Goal: Contribute content

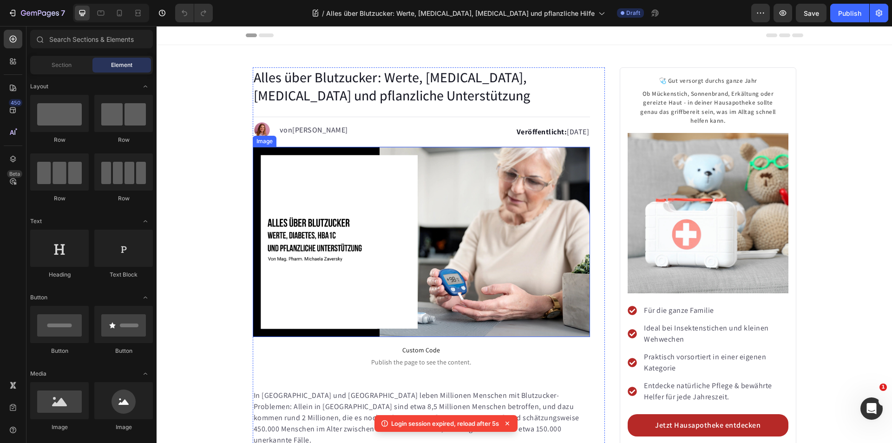
scroll to position [279, 0]
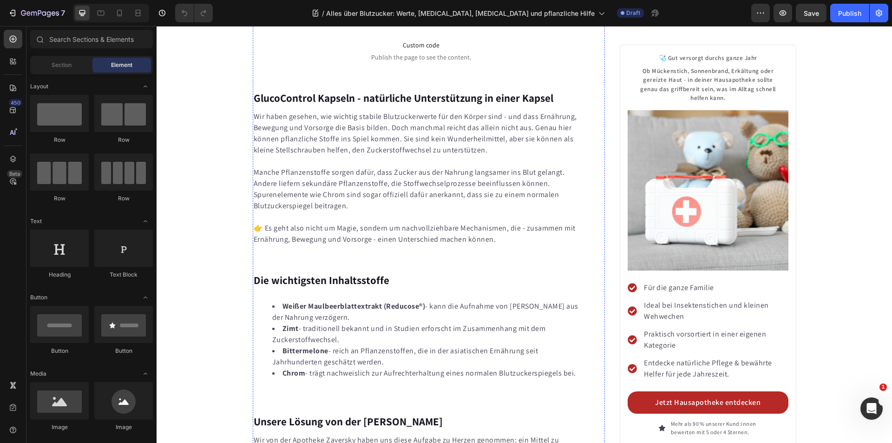
scroll to position [4182, 0]
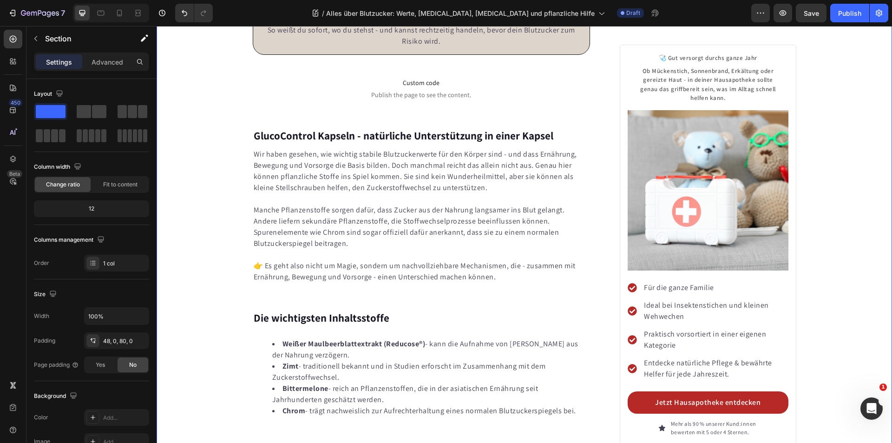
scroll to position [2162, 0]
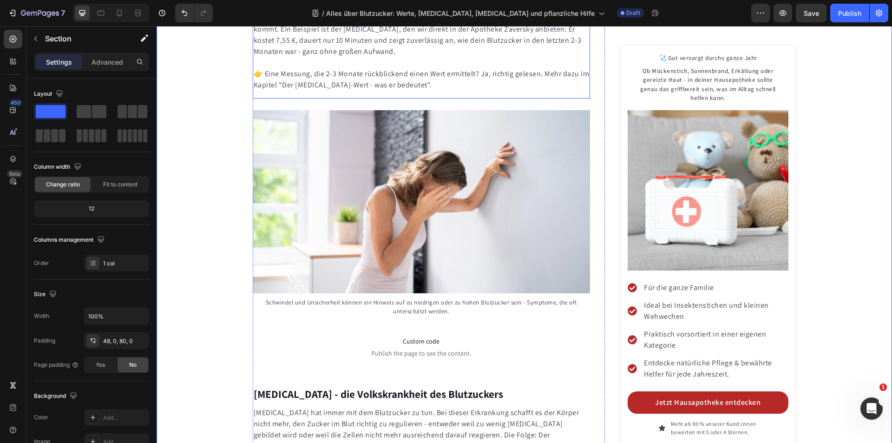
click at [548, 57] on p "Falsch! Moderne Tests sind schnell erledigt und erfordern nicht zwingend, dass …" at bounding box center [422, 35] width 336 height 45
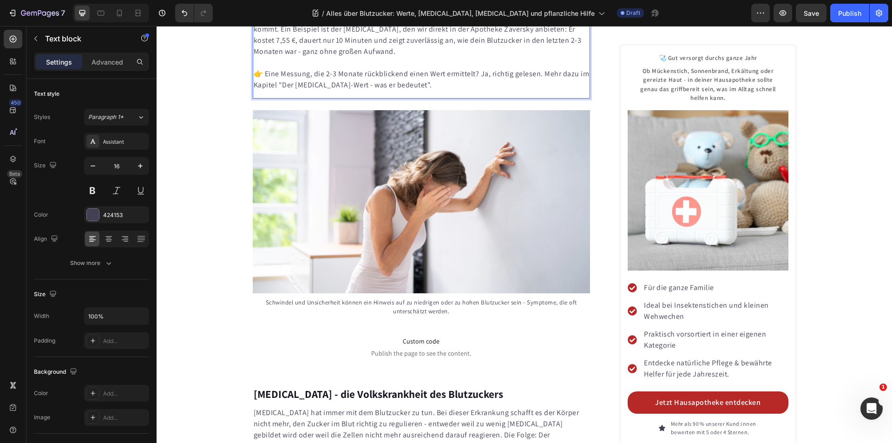
click at [551, 57] on p "Falsch! Moderne Tests sind schnell erledigt und erfordern nicht zwingend, dass …" at bounding box center [422, 35] width 336 height 45
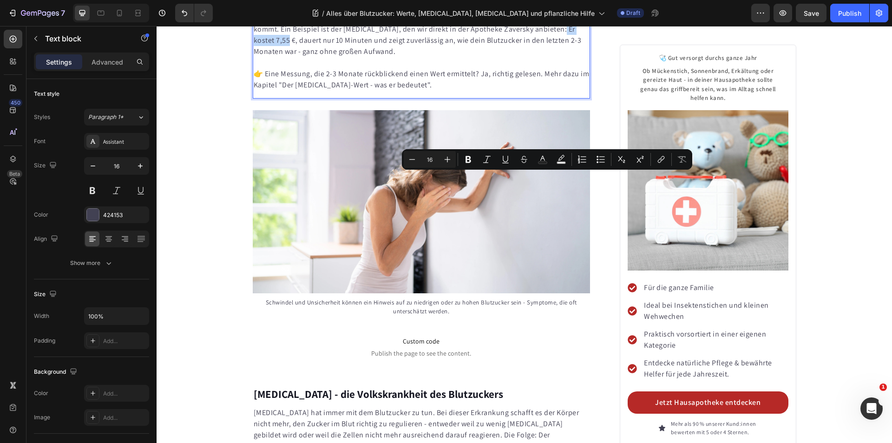
drag, startPoint x: 251, startPoint y: 190, endPoint x: 527, endPoint y: 181, distance: 276.2
click at [527, 57] on p "Falsch! Moderne Tests sind schnell erledigt und erfordern nicht zwingend, dass …" at bounding box center [422, 35] width 336 height 45
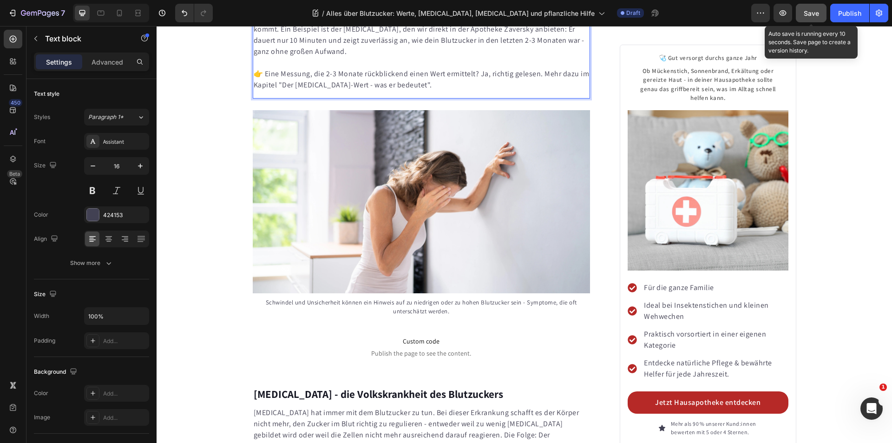
click at [810, 12] on span "Save" at bounding box center [811, 13] width 15 height 8
